Goal: Navigation & Orientation: Find specific page/section

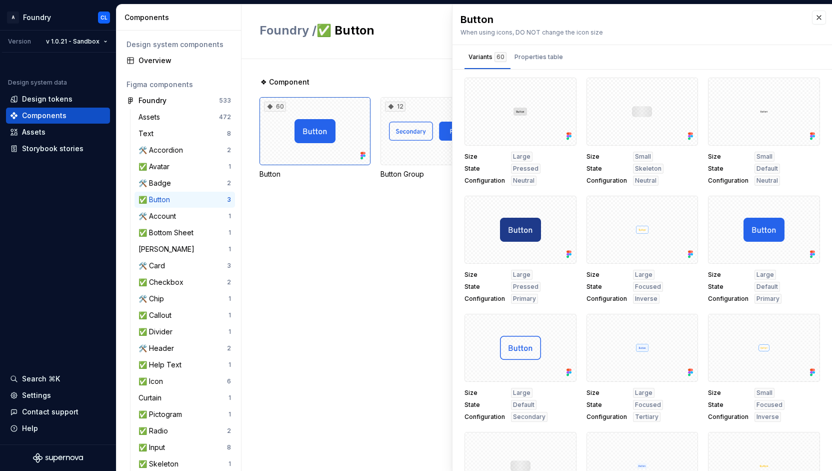
scroll to position [350, 0]
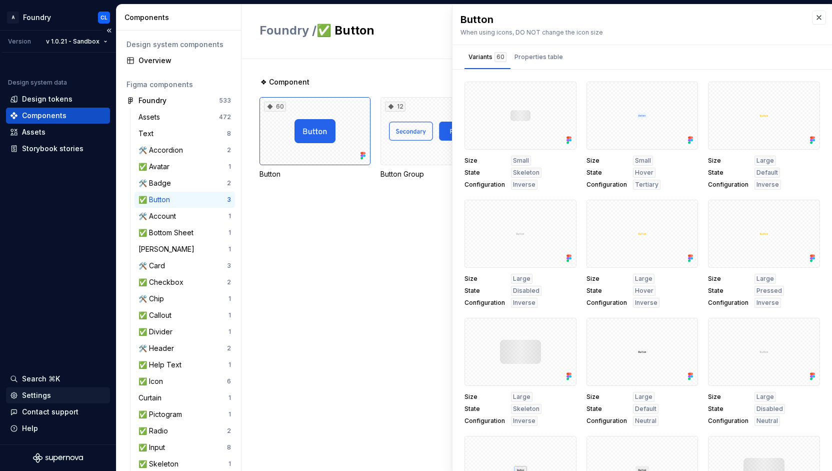
click at [37, 388] on div "Settings" at bounding box center [58, 395] width 104 height 16
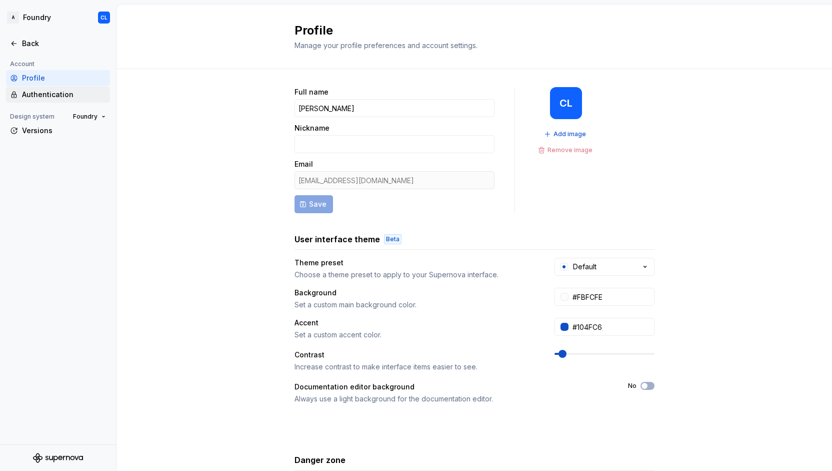
click at [57, 93] on div "Authentication" at bounding box center [64, 95] width 84 height 10
click at [66, 94] on div "Authentication" at bounding box center [64, 95] width 84 height 10
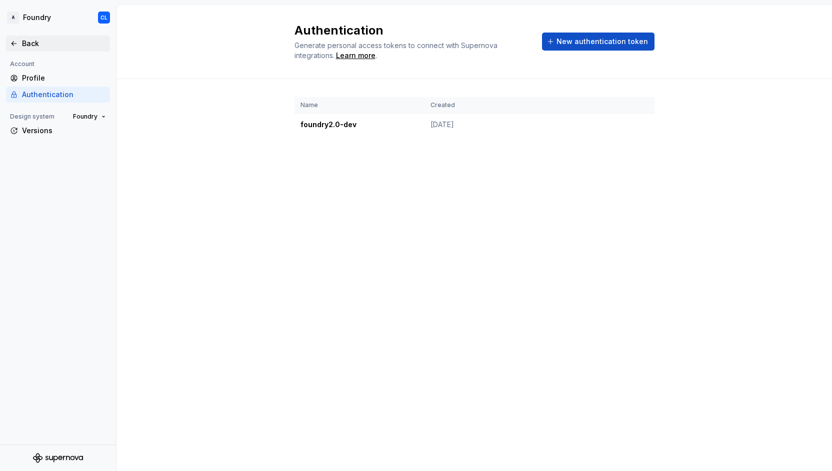
click at [36, 43] on div "Back" at bounding box center [64, 44] width 84 height 10
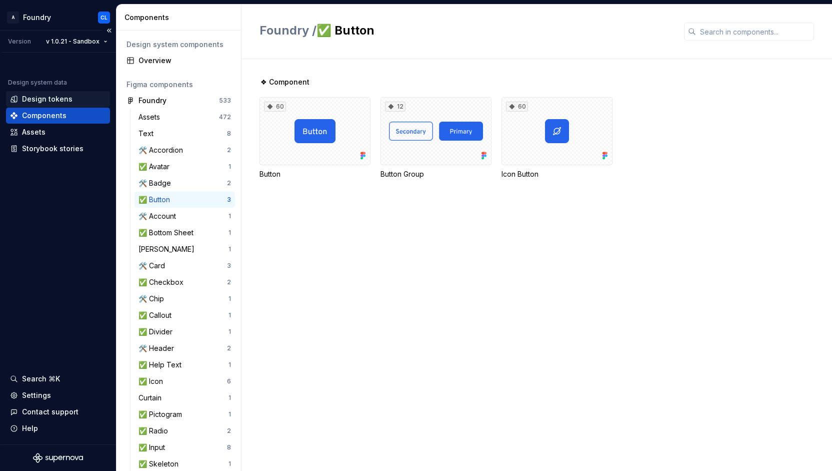
click at [54, 103] on div "Design tokens" at bounding box center [47, 99] width 51 height 10
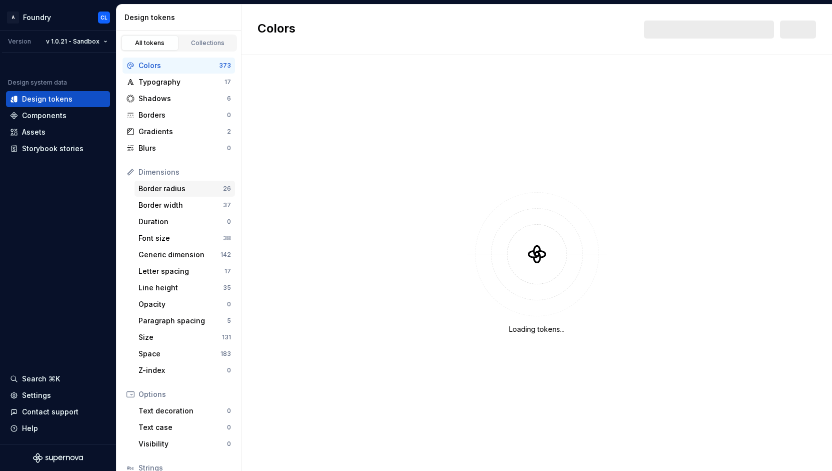
click at [182, 188] on div "Border radius" at bounding box center [181, 189] width 85 height 10
